Goal: Find specific page/section: Find specific page/section

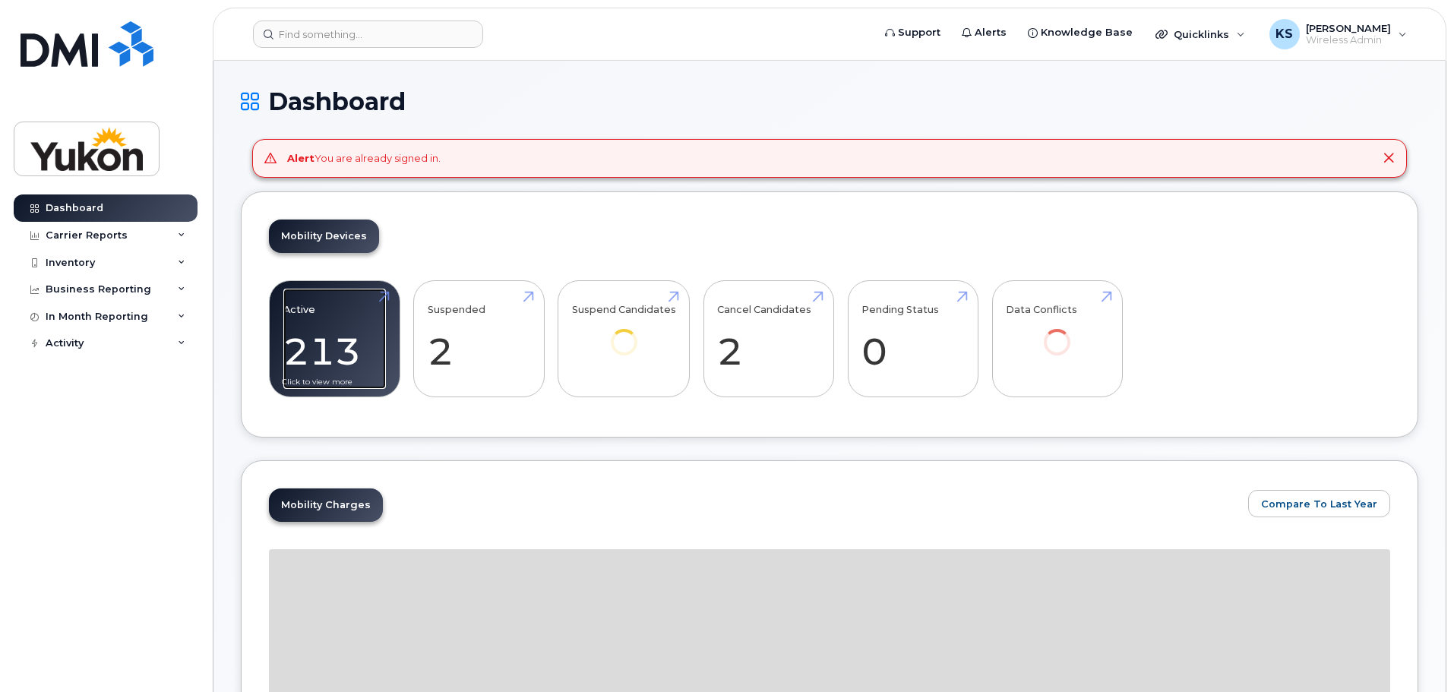
click at [322, 330] on link "Active 213" at bounding box center [334, 339] width 103 height 100
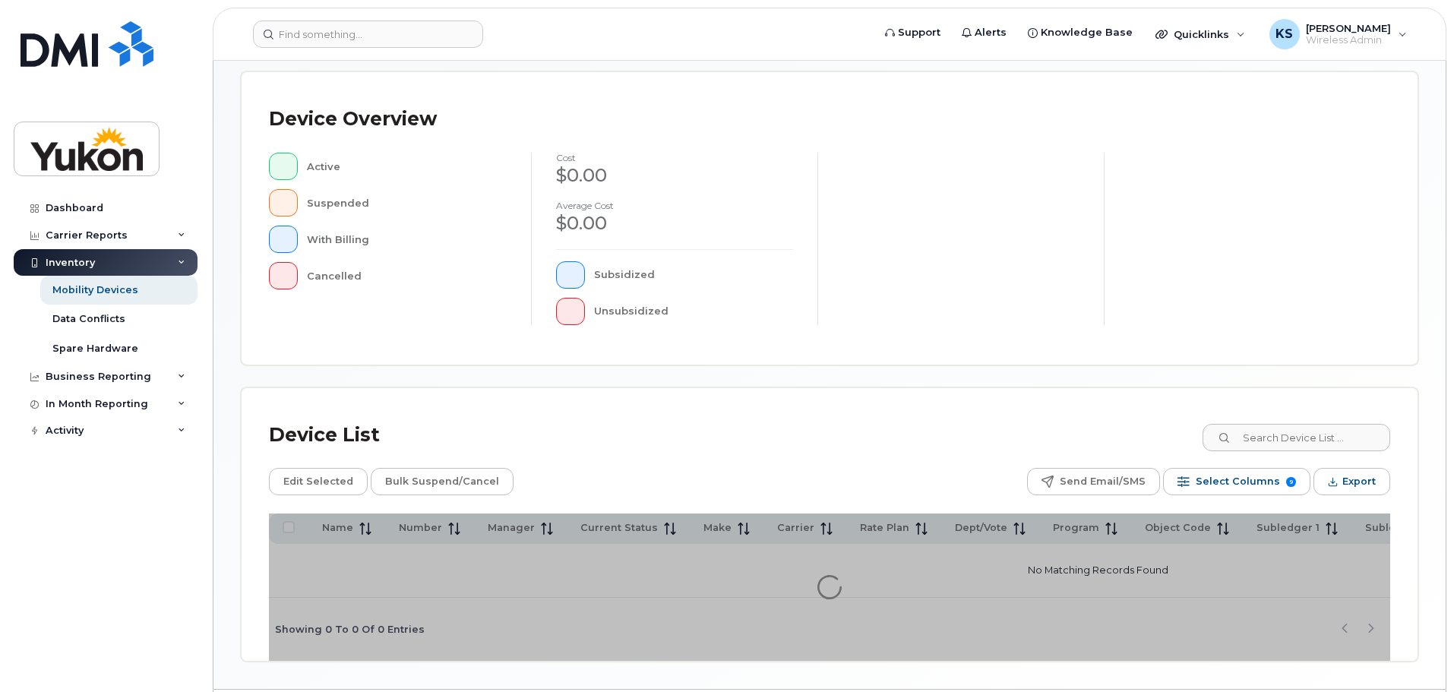
scroll to position [357, 0]
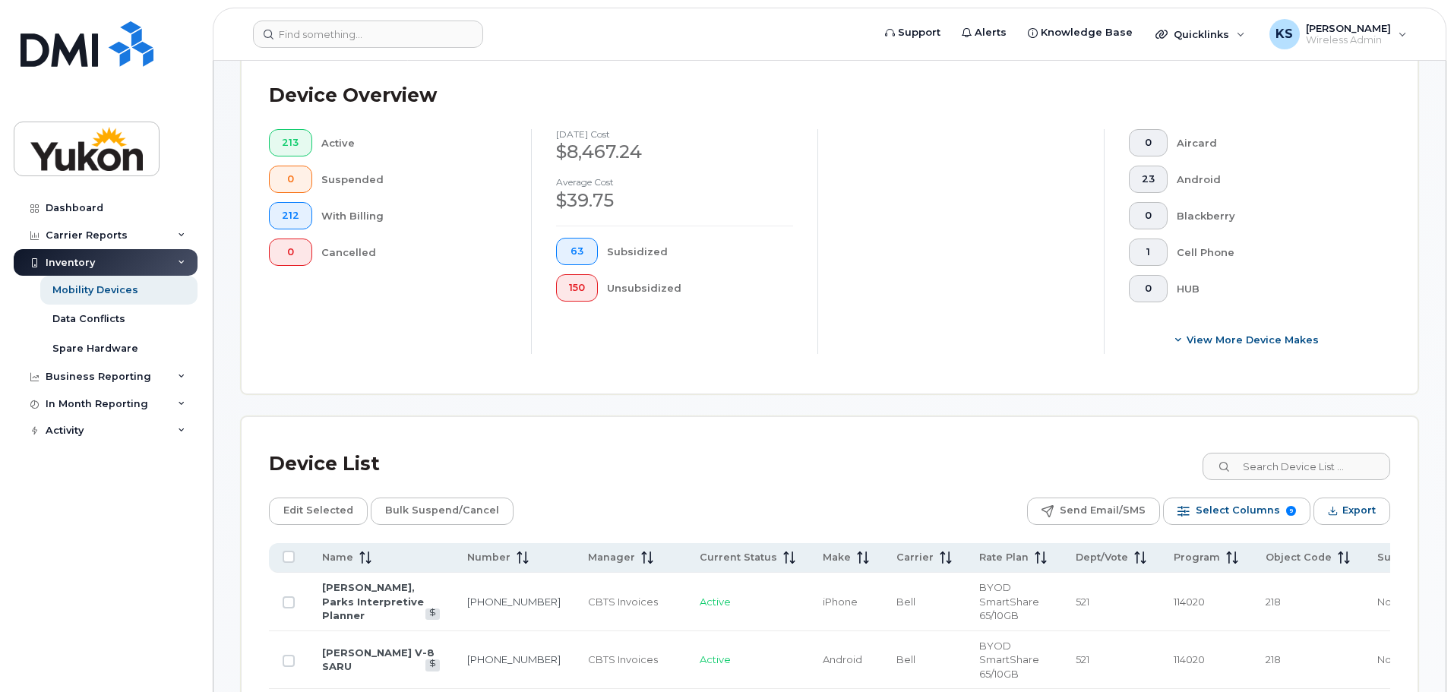
scroll to position [384, 0]
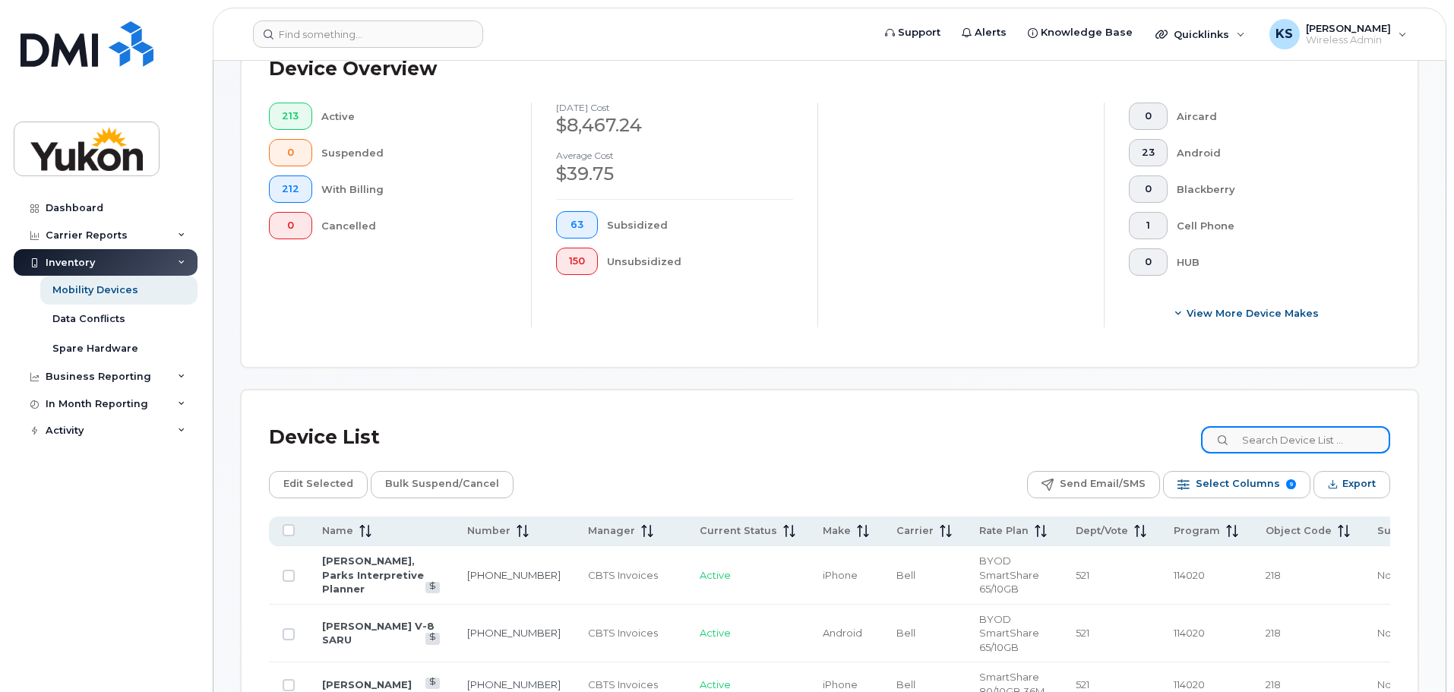
click at [1262, 440] on input at bounding box center [1295, 439] width 189 height 27
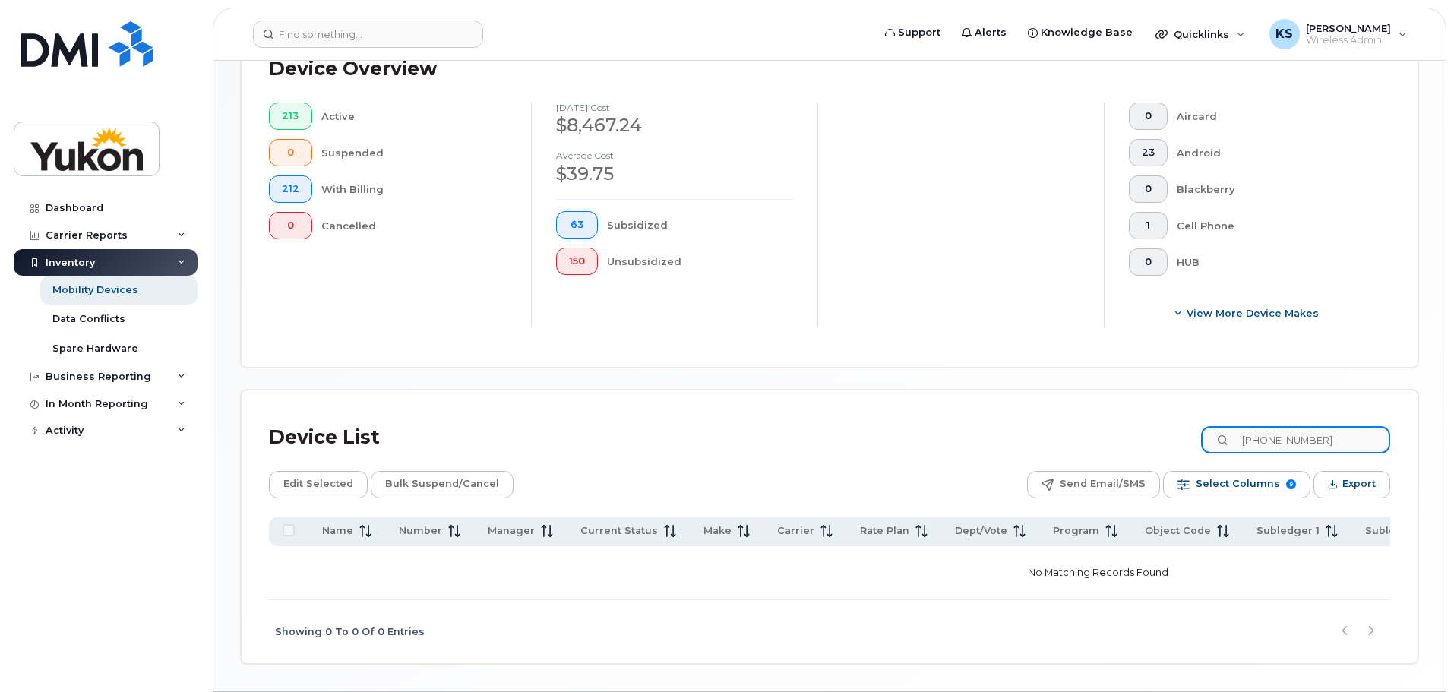
type input "867 332-0974"
click at [350, 545] on th "Name" at bounding box center [346, 531] width 77 height 30
click at [348, 535] on span "Name" at bounding box center [337, 531] width 31 height 14
click at [343, 530] on span "Name" at bounding box center [337, 531] width 31 height 14
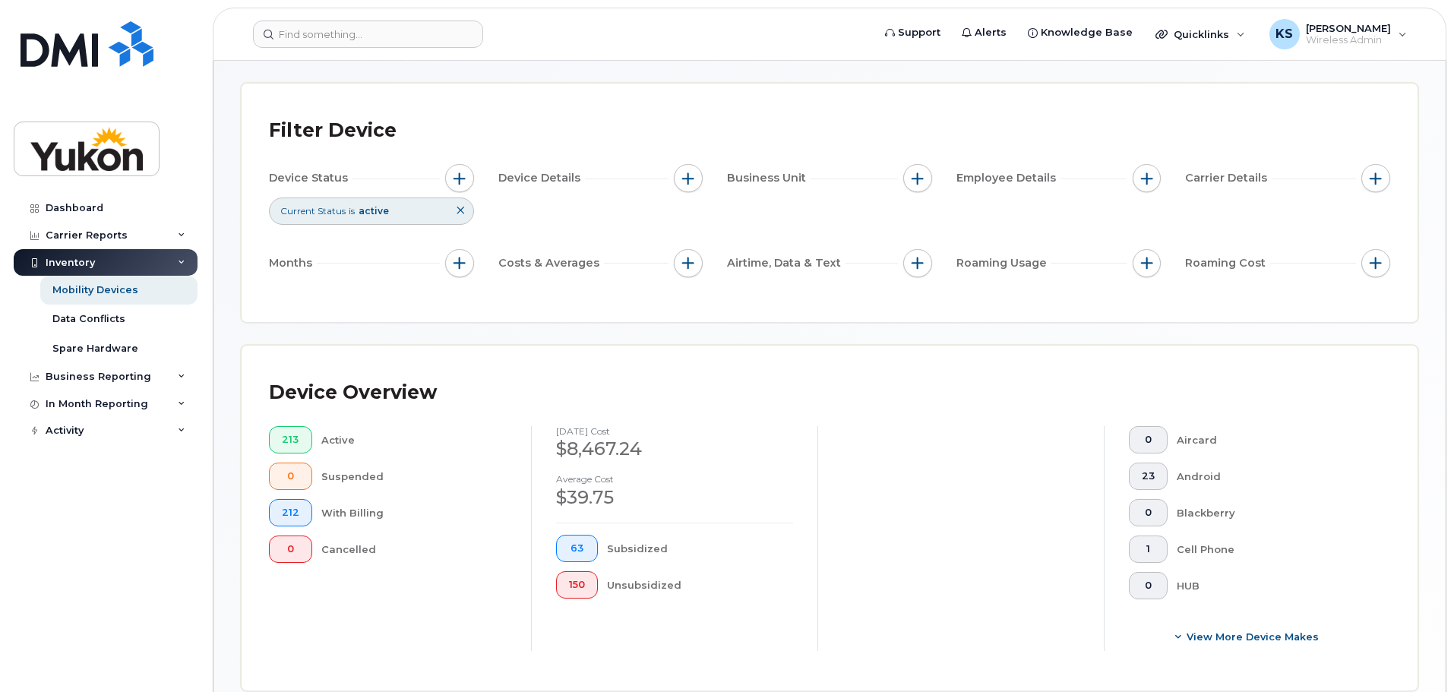
scroll to position [56, 0]
click at [300, 448] on button "213" at bounding box center [290, 443] width 43 height 27
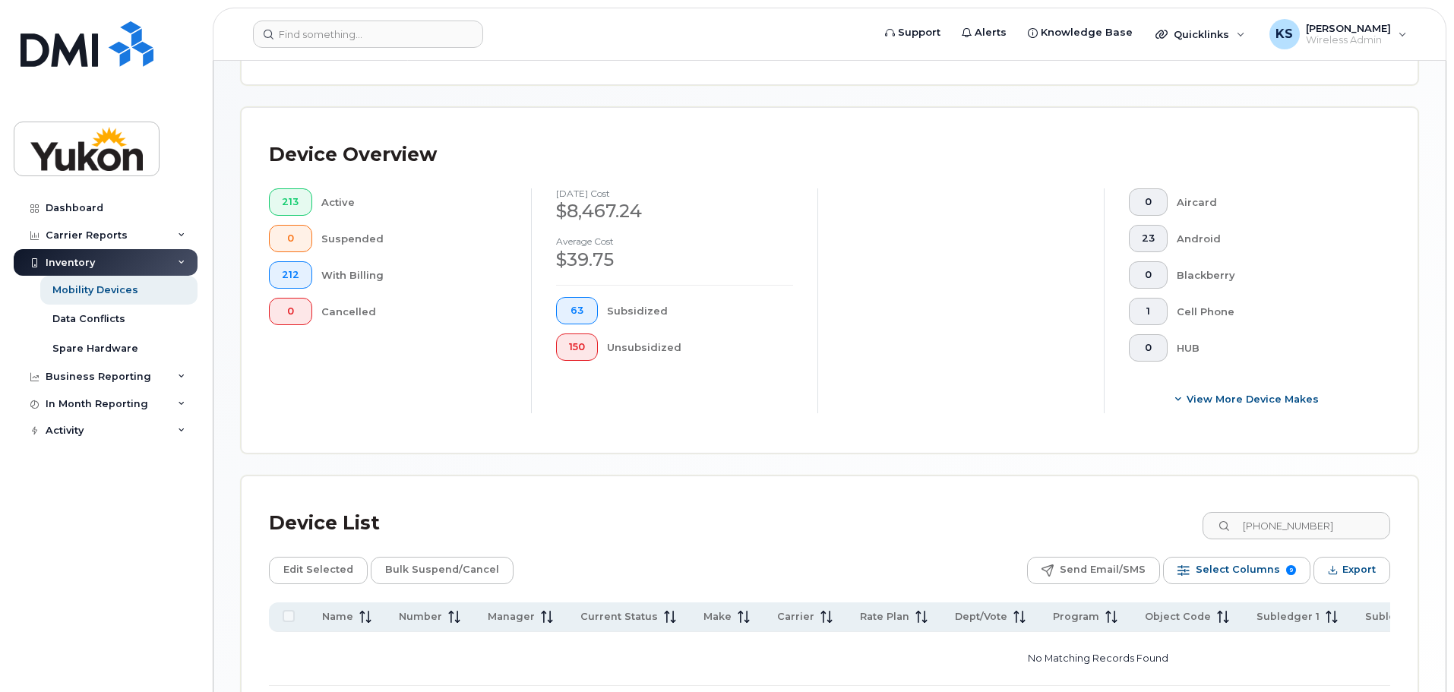
scroll to position [284, 0]
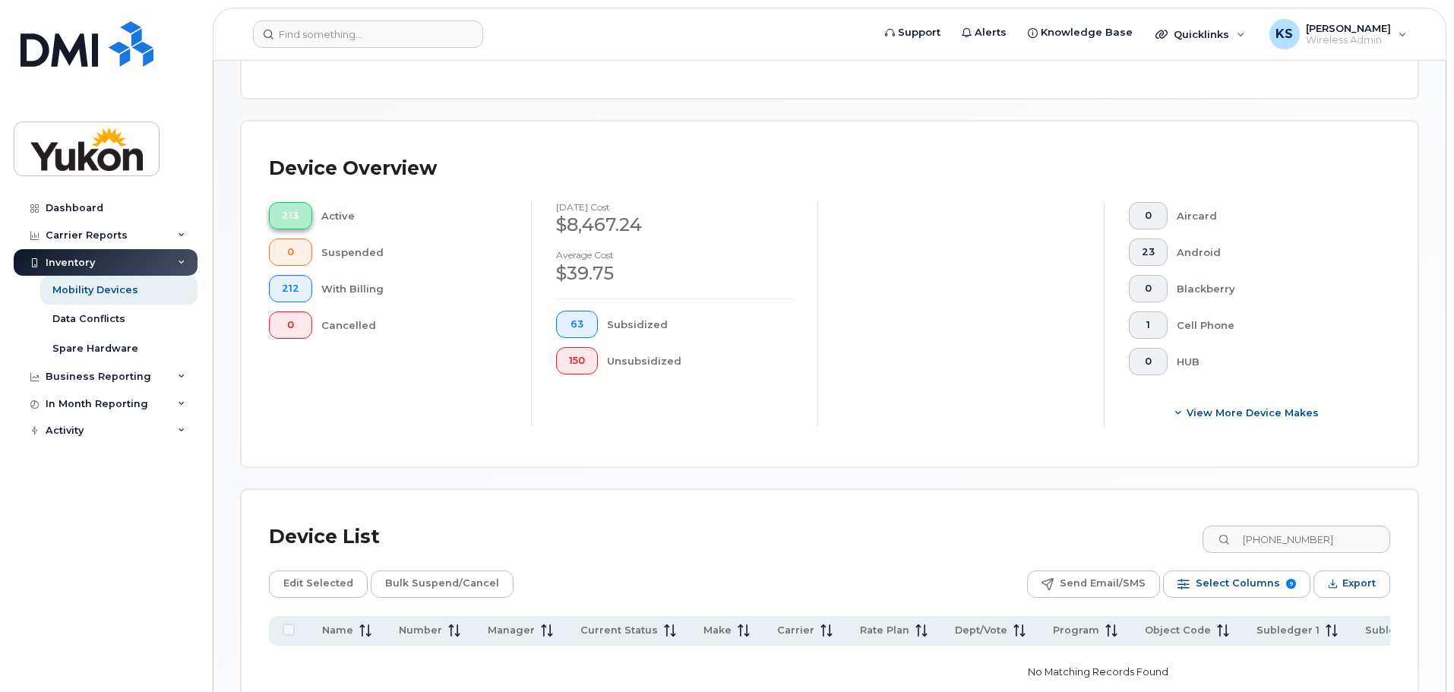
click at [286, 213] on span "213" at bounding box center [290, 216] width 17 height 12
click at [71, 207] on div "Dashboard" at bounding box center [75, 208] width 58 height 12
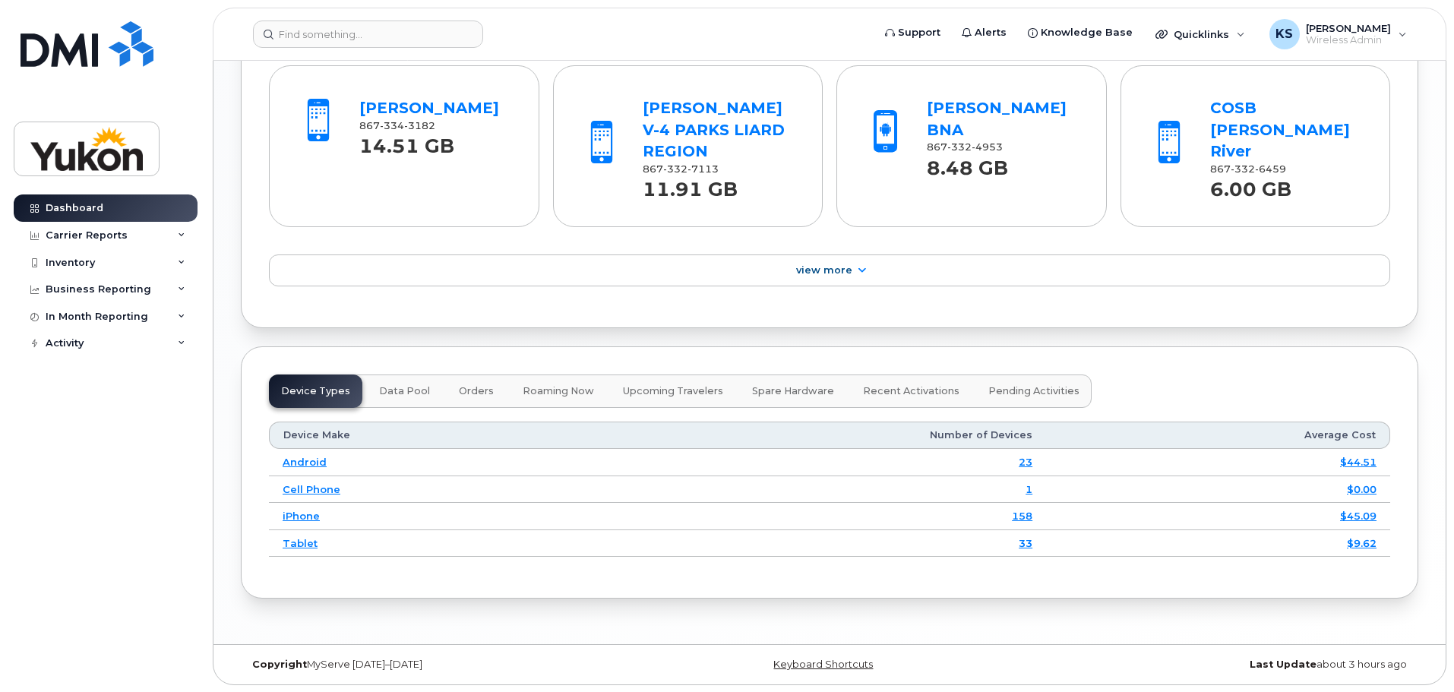
scroll to position [1314, 0]
click at [305, 517] on link "iPhone" at bounding box center [301, 515] width 37 height 12
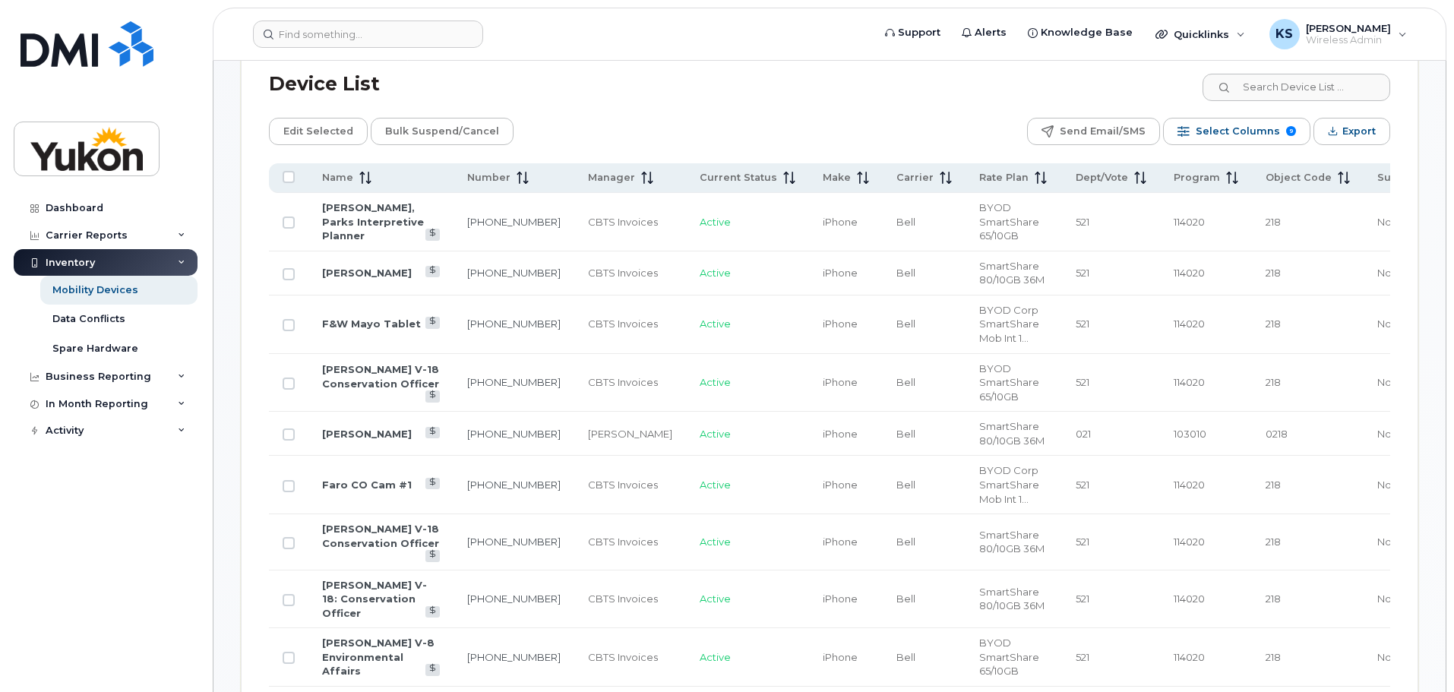
scroll to position [760, 0]
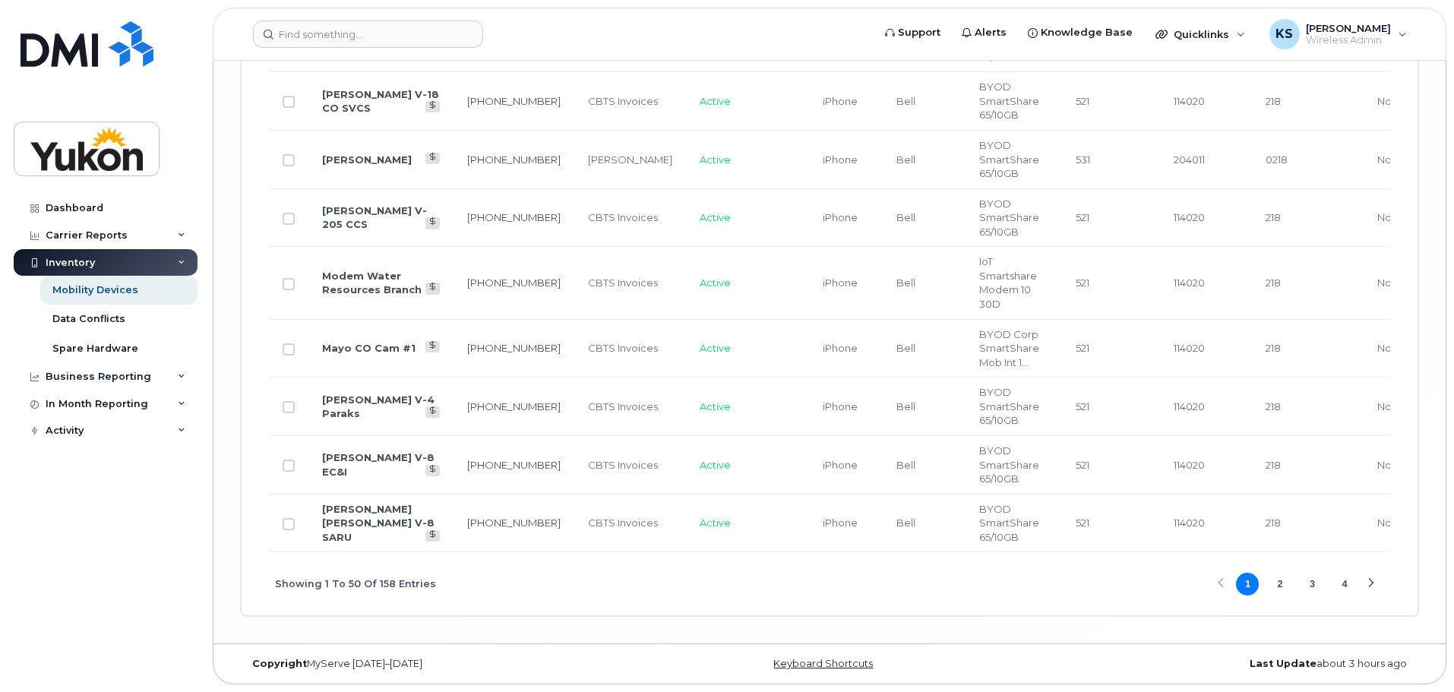
scroll to position [3342, 0]
click at [1281, 595] on button "2" at bounding box center [1279, 584] width 23 height 23
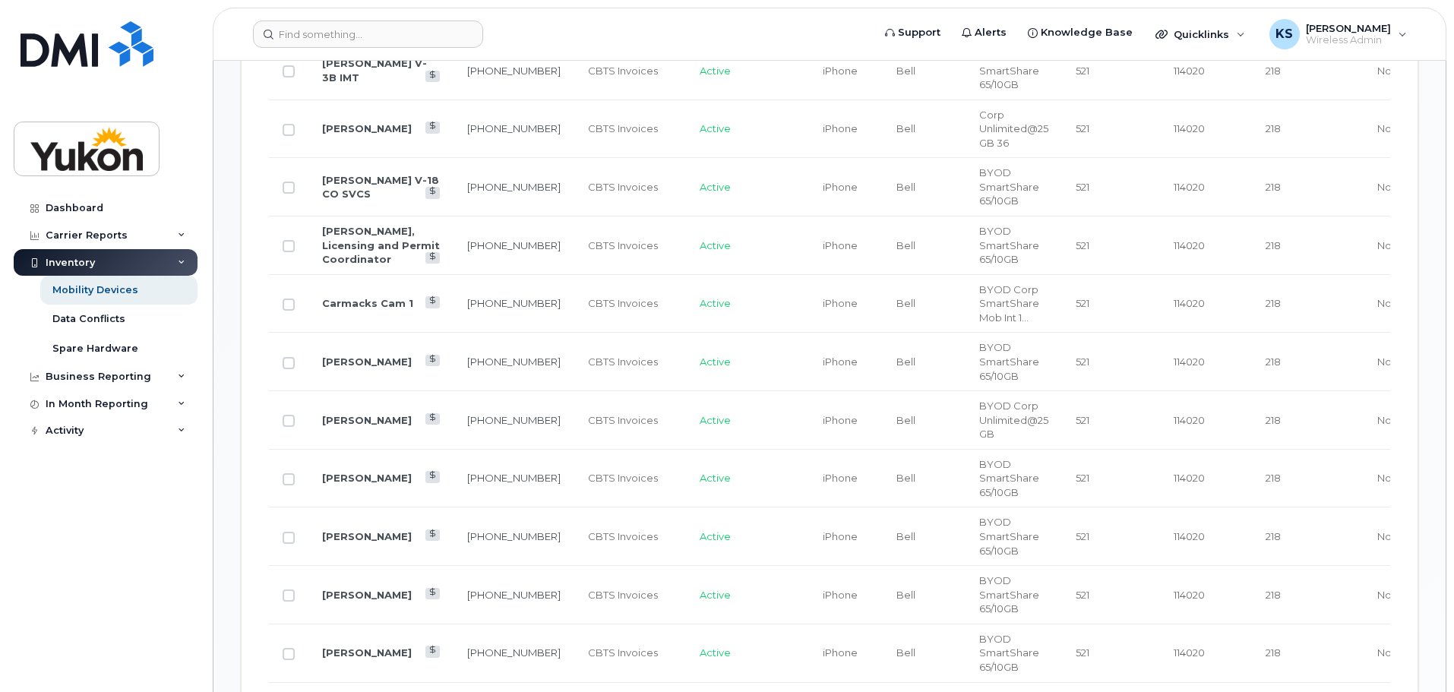
scroll to position [1168, 0]
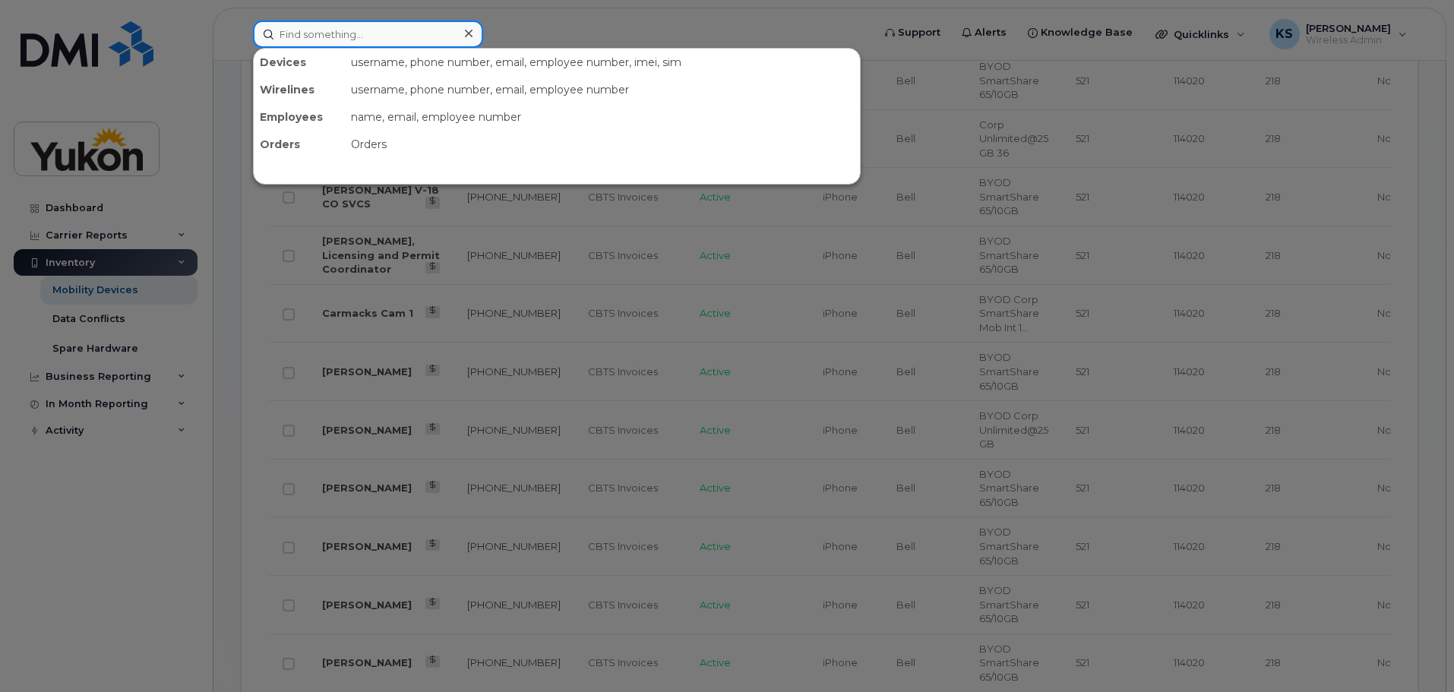
click at [316, 33] on input at bounding box center [368, 34] width 230 height 27
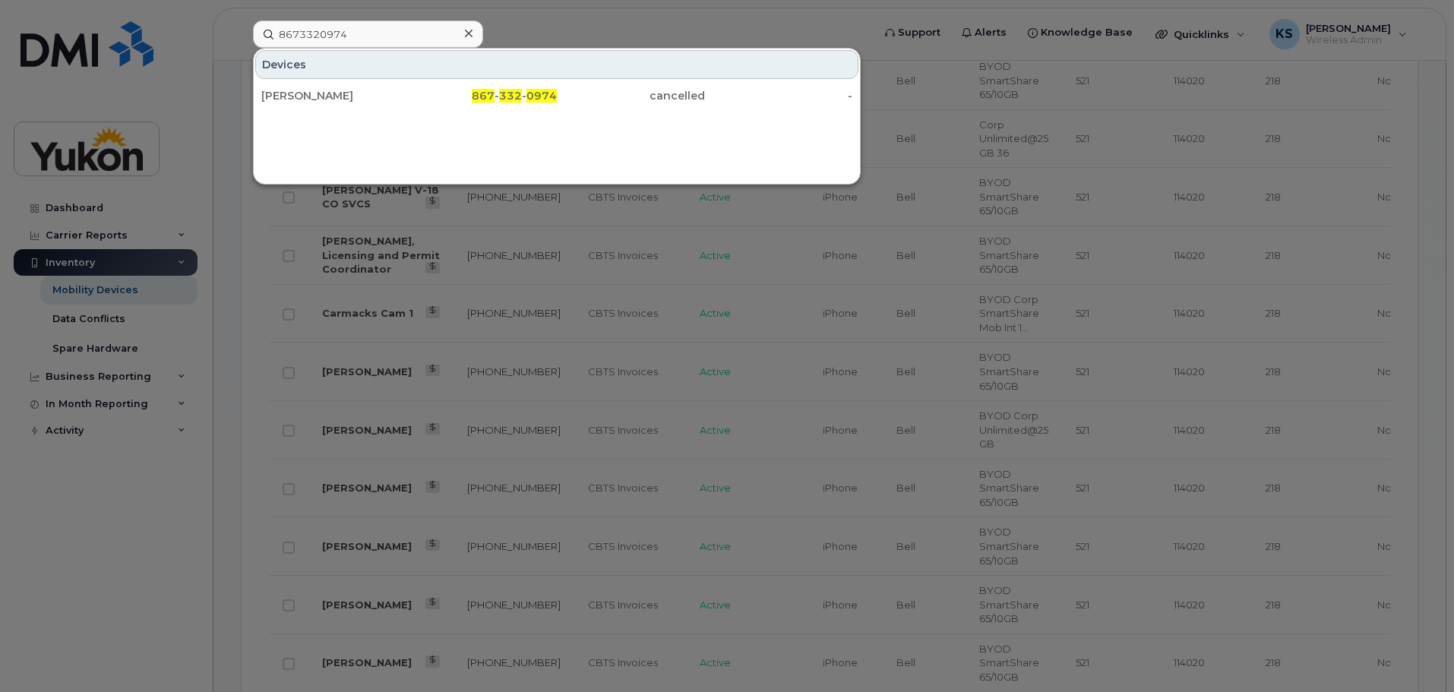
click at [264, 257] on div at bounding box center [727, 346] width 1454 height 692
drag, startPoint x: 348, startPoint y: 32, endPoint x: 165, endPoint y: 47, distance: 183.7
click at [241, 47] on div "8673320974 Devices Jessica Harach 867 - 332 - 0974 cancelled -" at bounding box center [557, 34] width 633 height 27
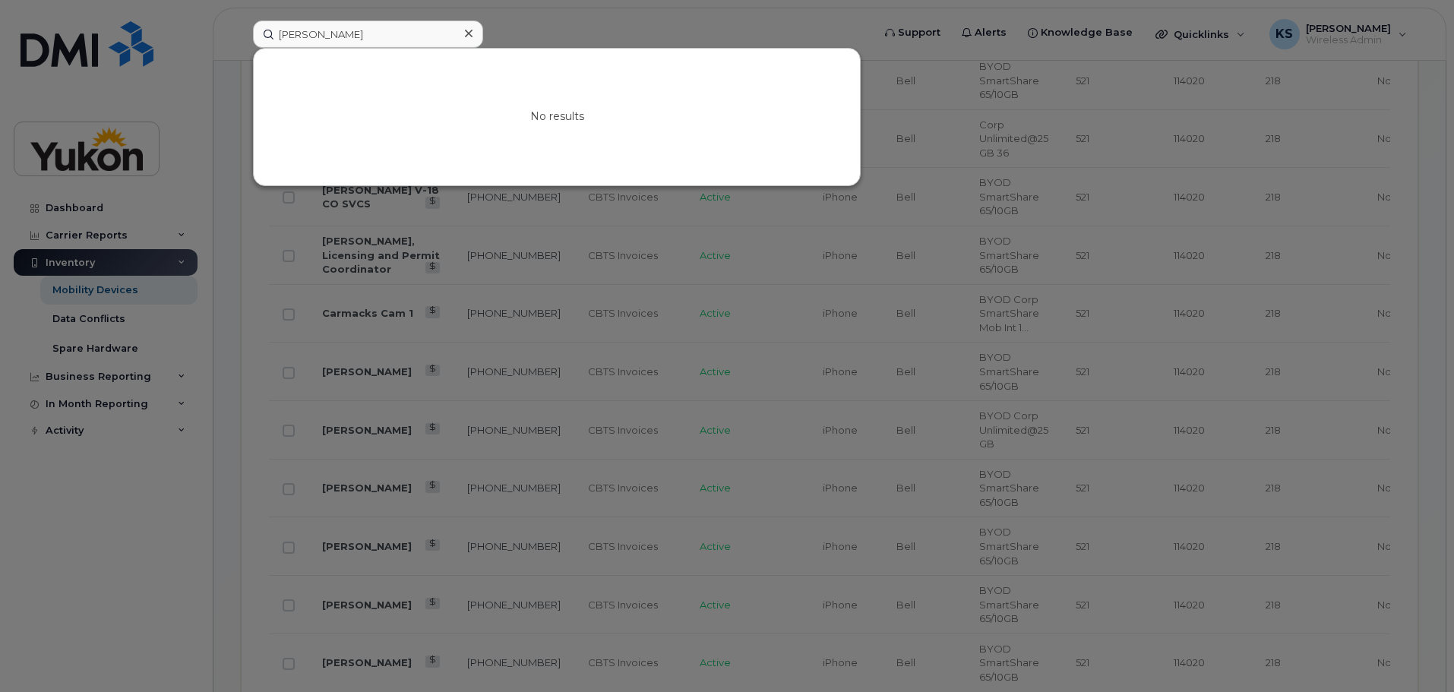
click at [225, 599] on div at bounding box center [727, 346] width 1454 height 692
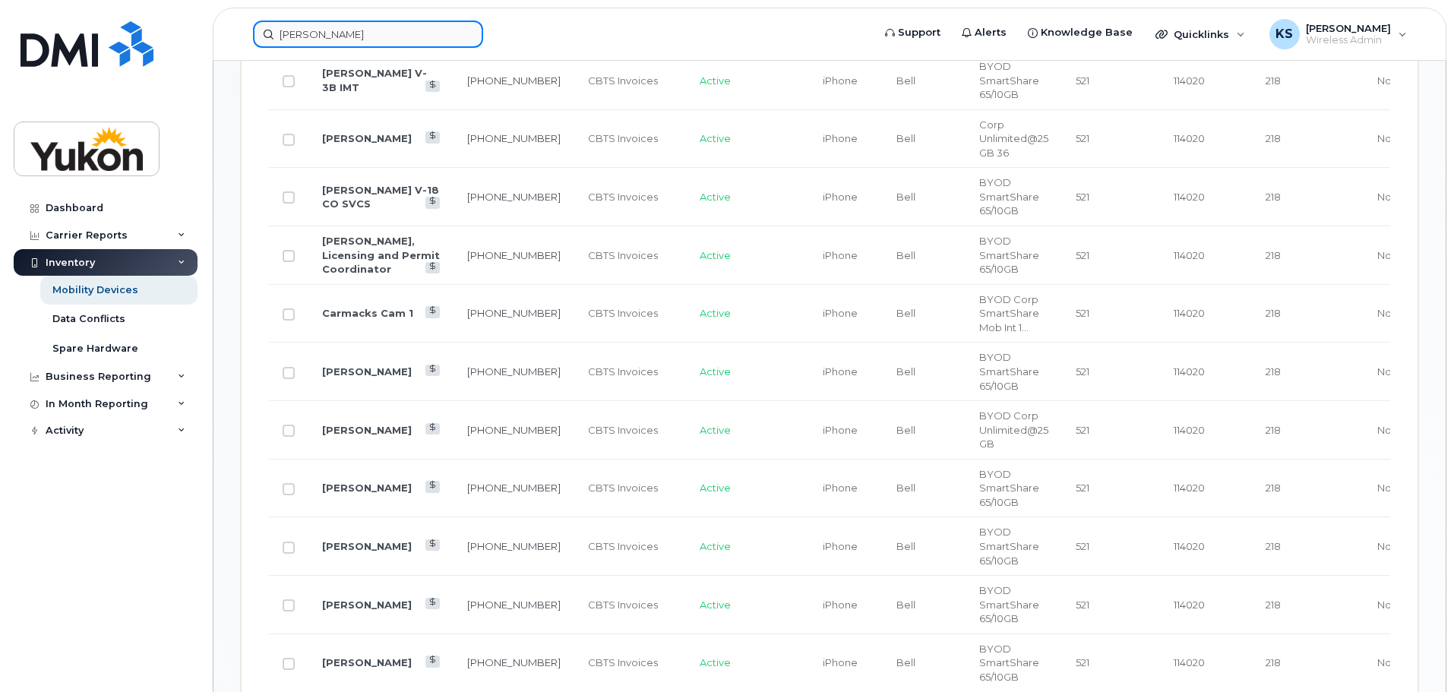
click at [315, 38] on input "Aidan" at bounding box center [368, 34] width 230 height 27
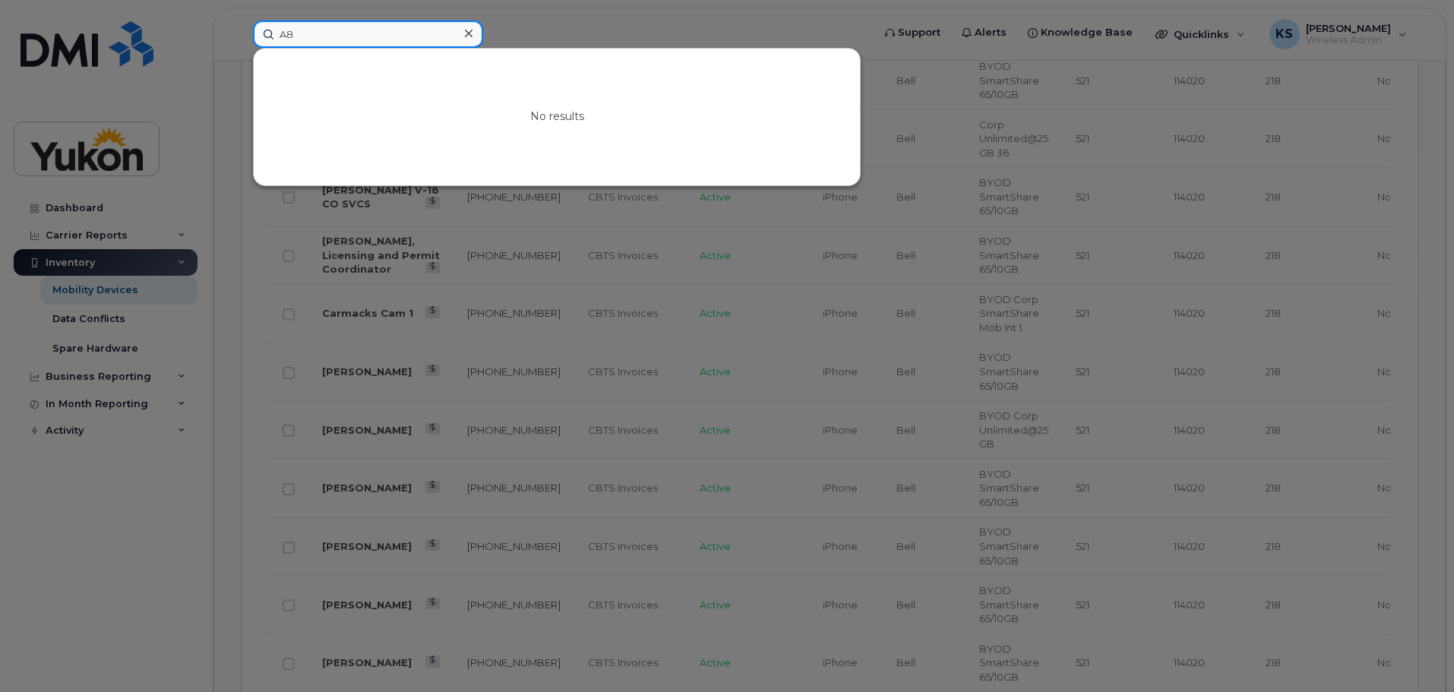
type input "A"
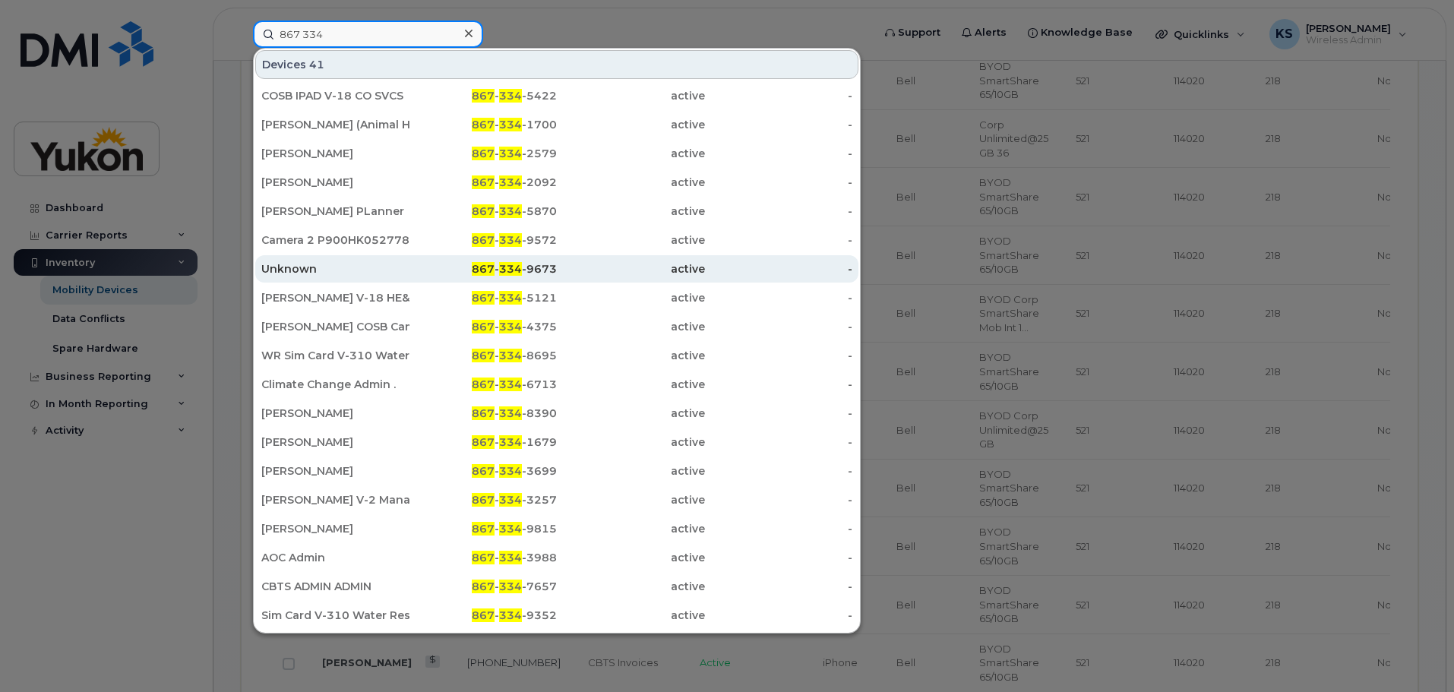
type input "867 334"
click at [300, 266] on div "Unknown" at bounding box center [335, 268] width 148 height 15
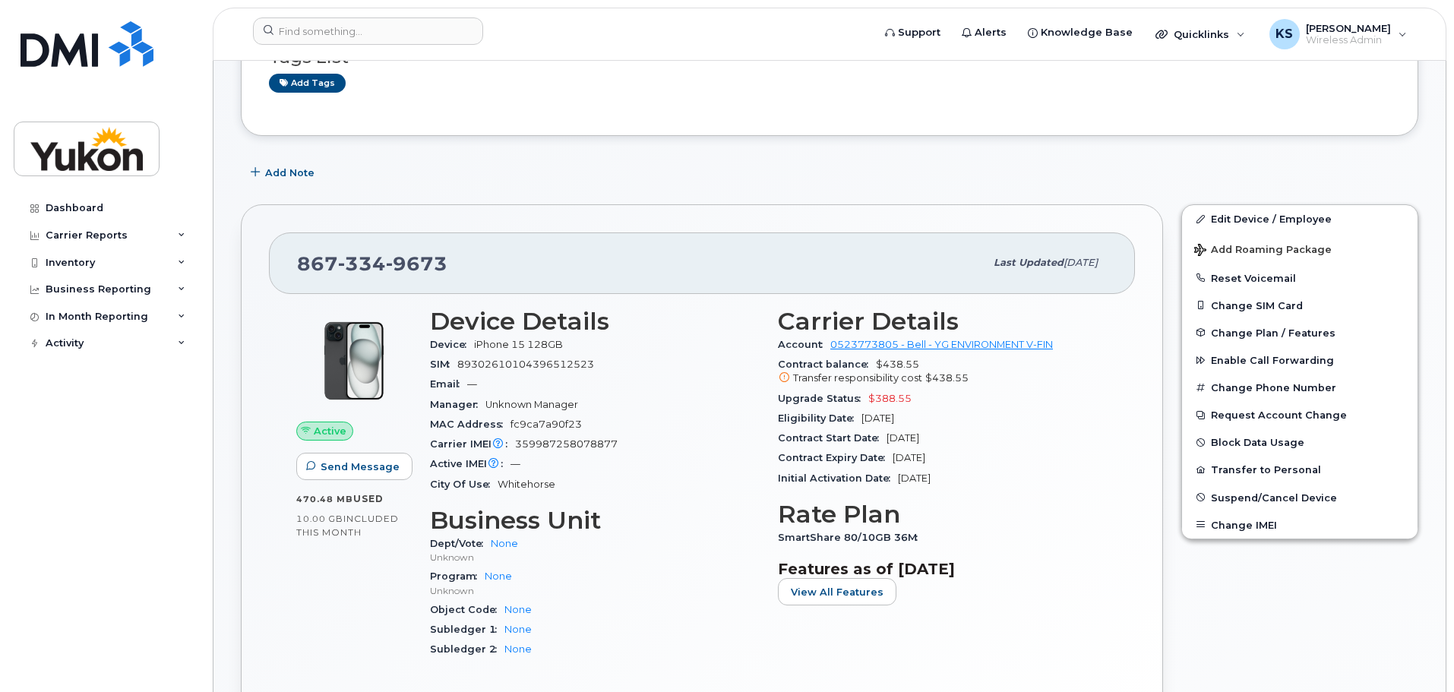
scroll to position [228, 0]
